Goal: Transaction & Acquisition: Purchase product/service

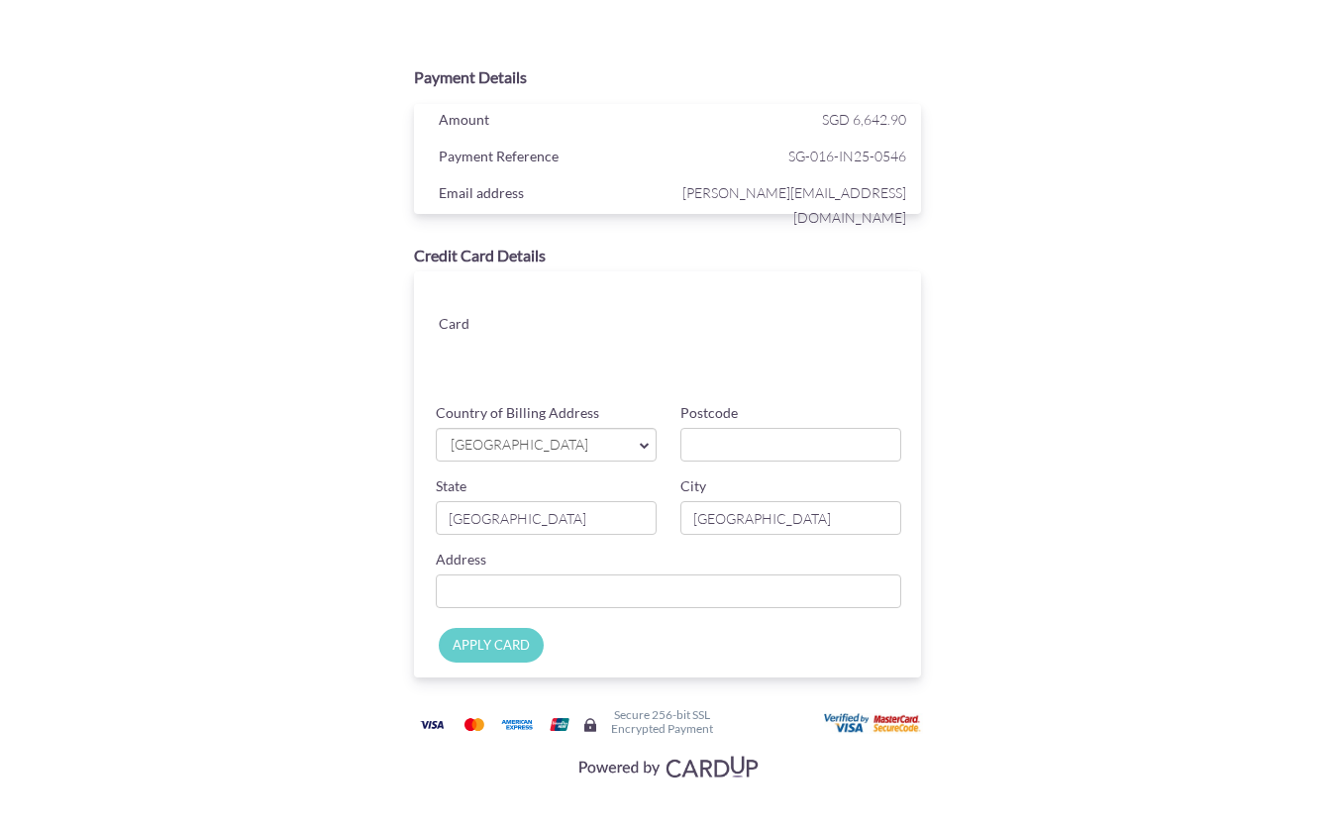
click at [657, 286] on div "Card" at bounding box center [672, 333] width 527 height 124
click at [989, 429] on div "Payment Details Amount SGD 6,642.90 Payment Reference SG-016-IN25-0546 Email ad…" at bounding box center [667, 420] width 965 height 729
click at [559, 435] on span "[GEOGRAPHIC_DATA]" at bounding box center [535, 445] width 175 height 21
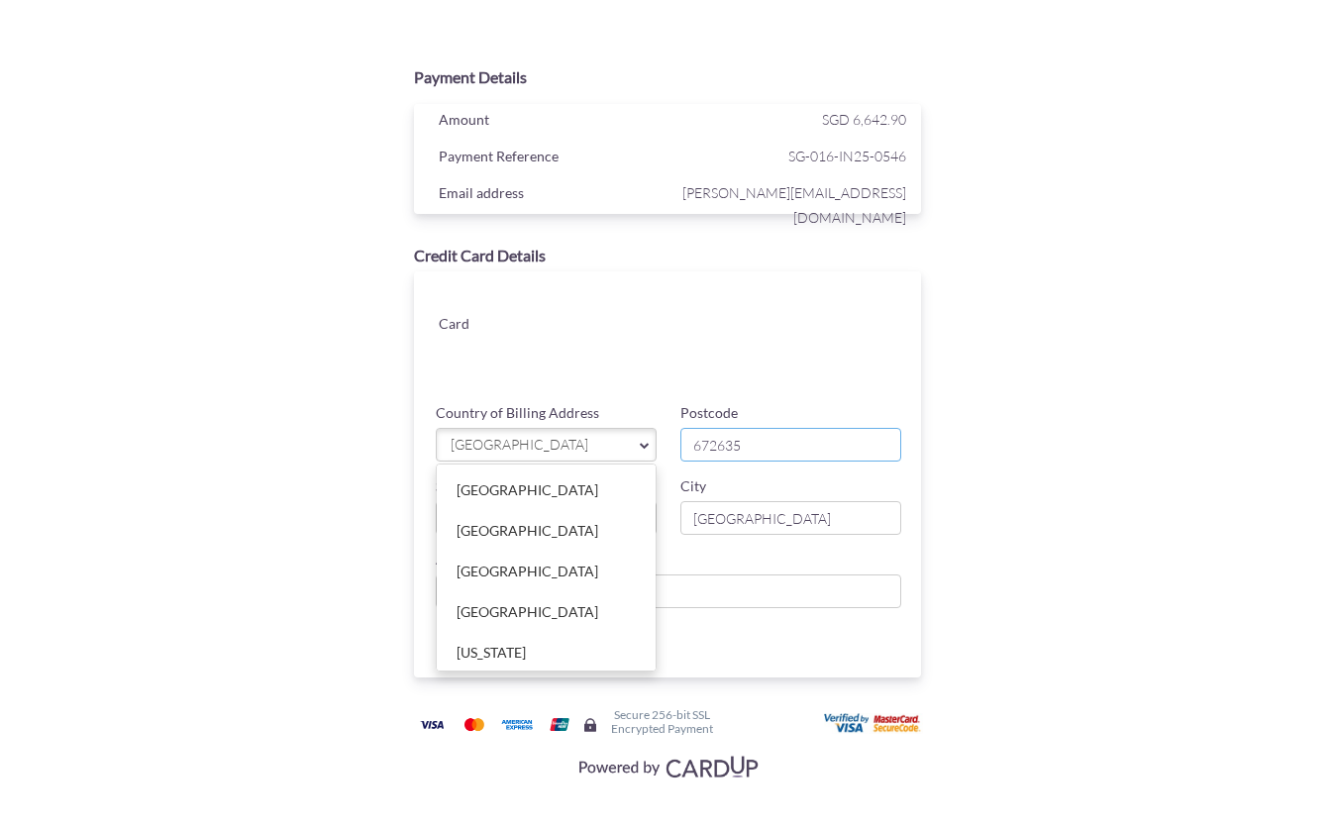
type input "672635"
click at [982, 554] on div "Credit Card Details Card Card ending CHANGE Country of Billing Address [GEOGRAP…" at bounding box center [667, 461] width 643 height 453
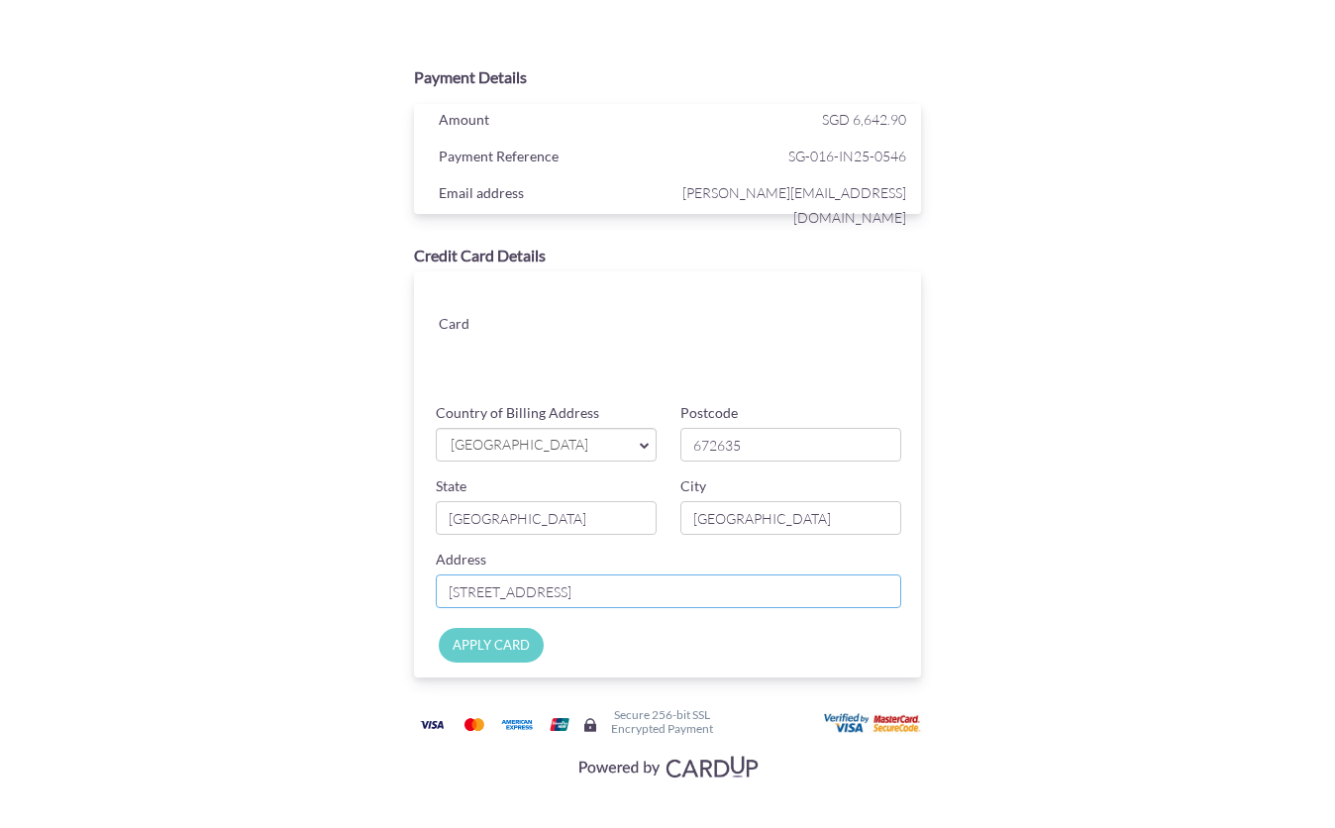
type input "[STREET_ADDRESS]"
click at [485, 647] on input "APPLY CARD" at bounding box center [491, 645] width 105 height 35
type input "Applying..."
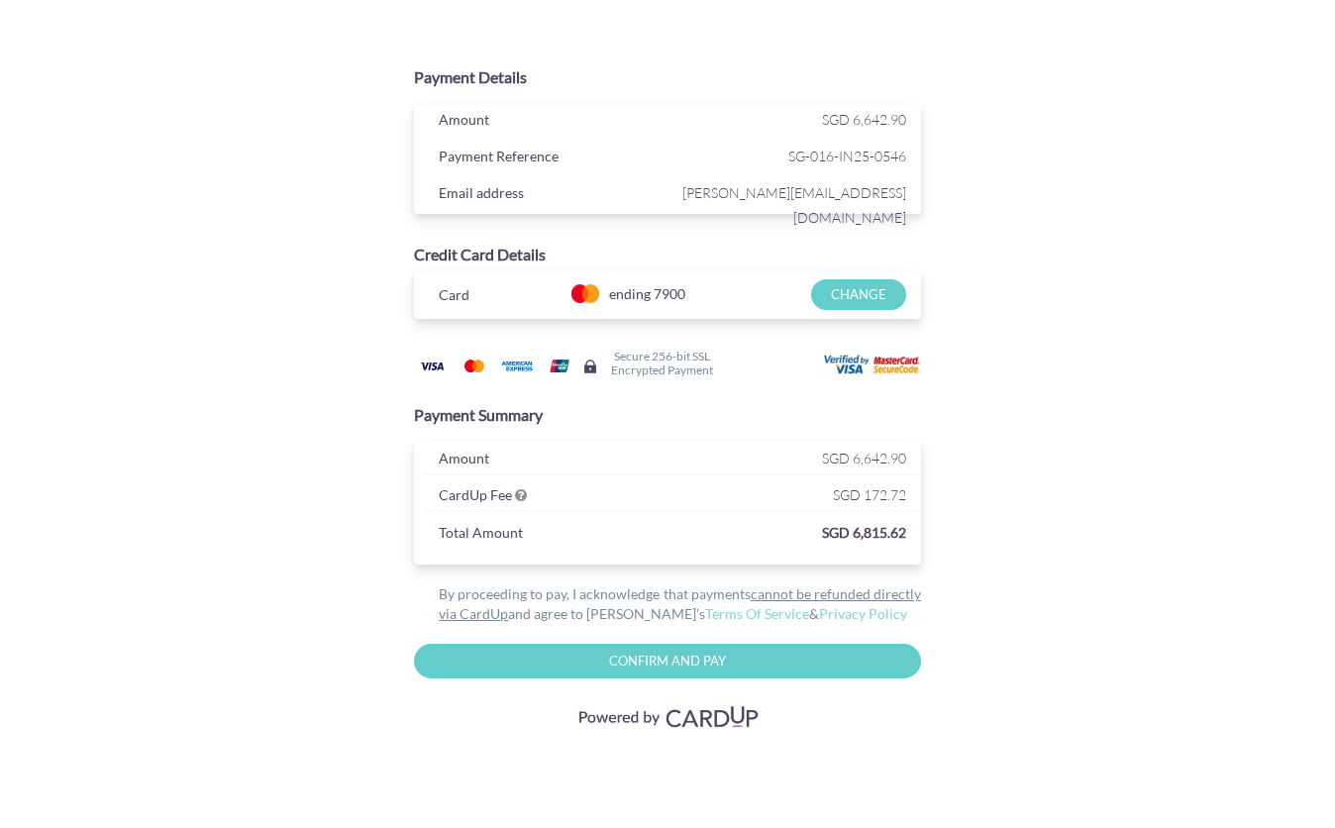
click at [485, 647] on input "Confirm and Pay" at bounding box center [667, 660] width 507 height 35
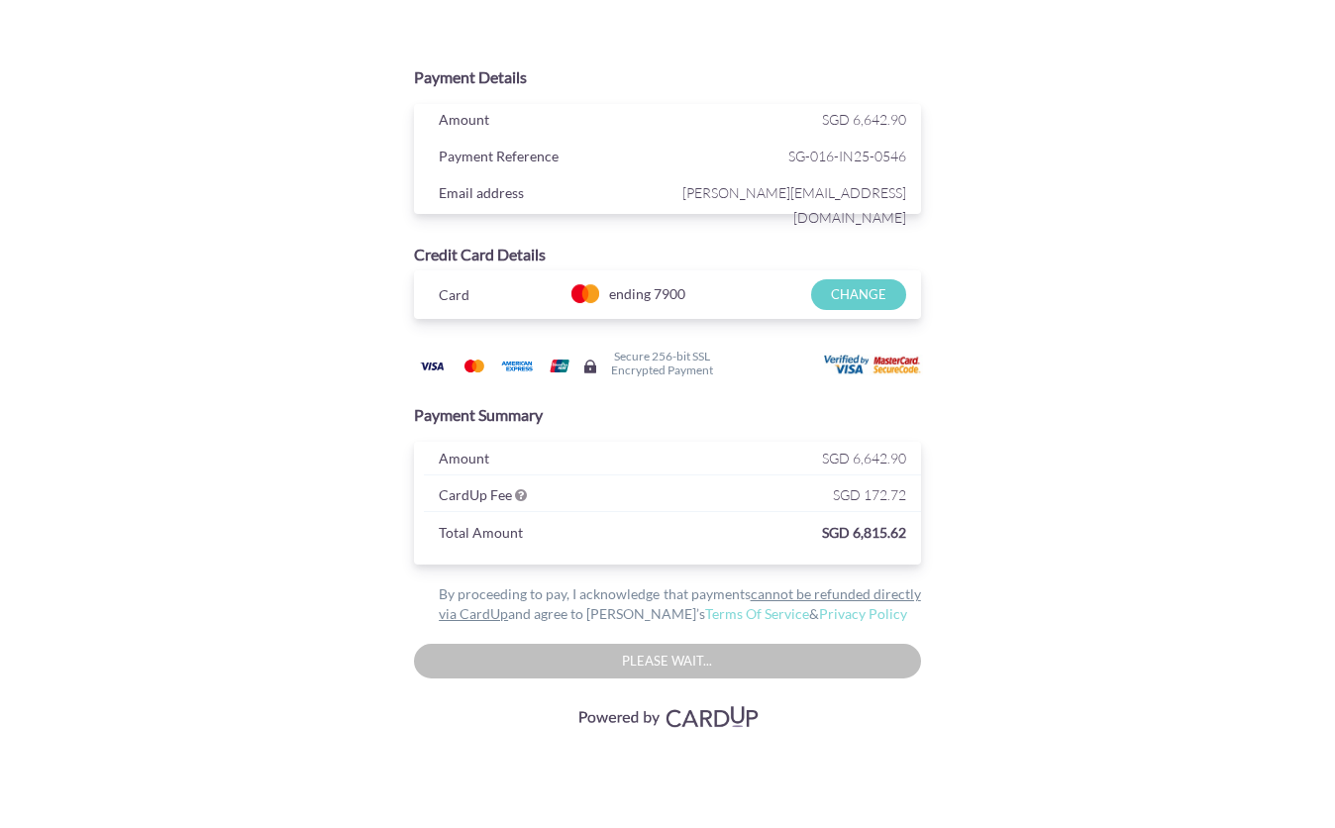
type input "Please wait..."
